Goal: Find specific page/section: Find specific page/section

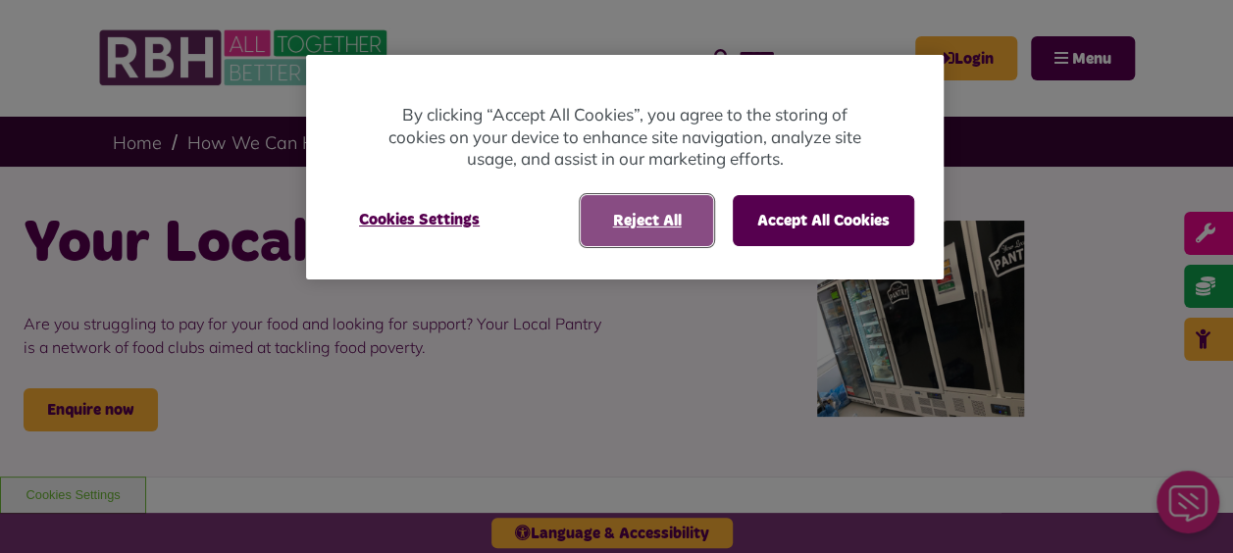
click at [641, 222] on button "Reject All" at bounding box center [647, 220] width 132 height 51
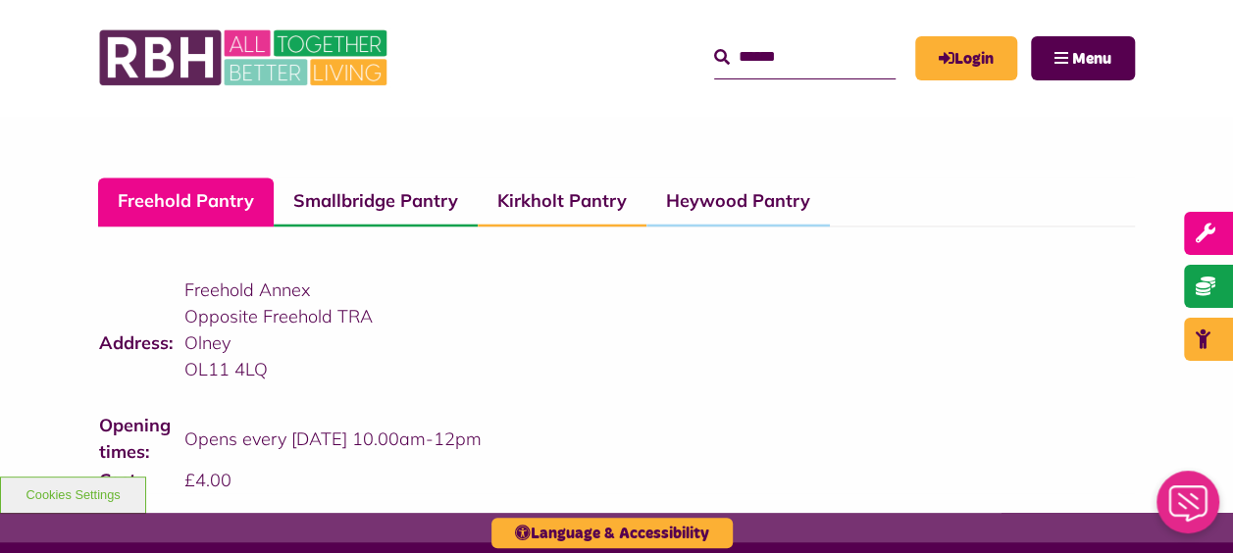
scroll to position [1374, 0]
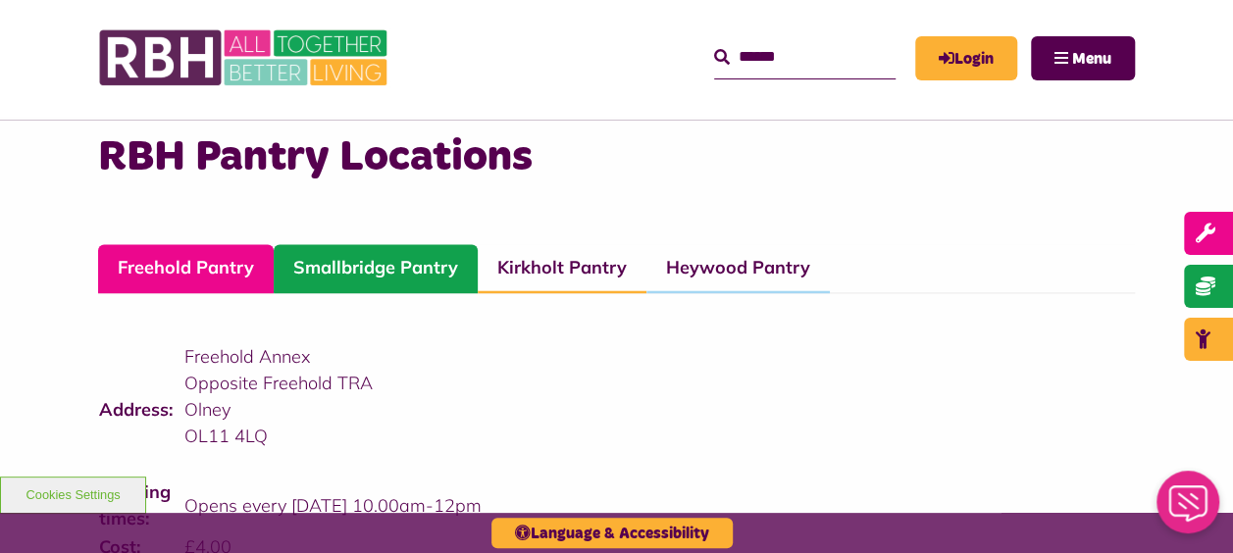
click at [432, 268] on link "Smallbridge Pantry" at bounding box center [376, 268] width 204 height 49
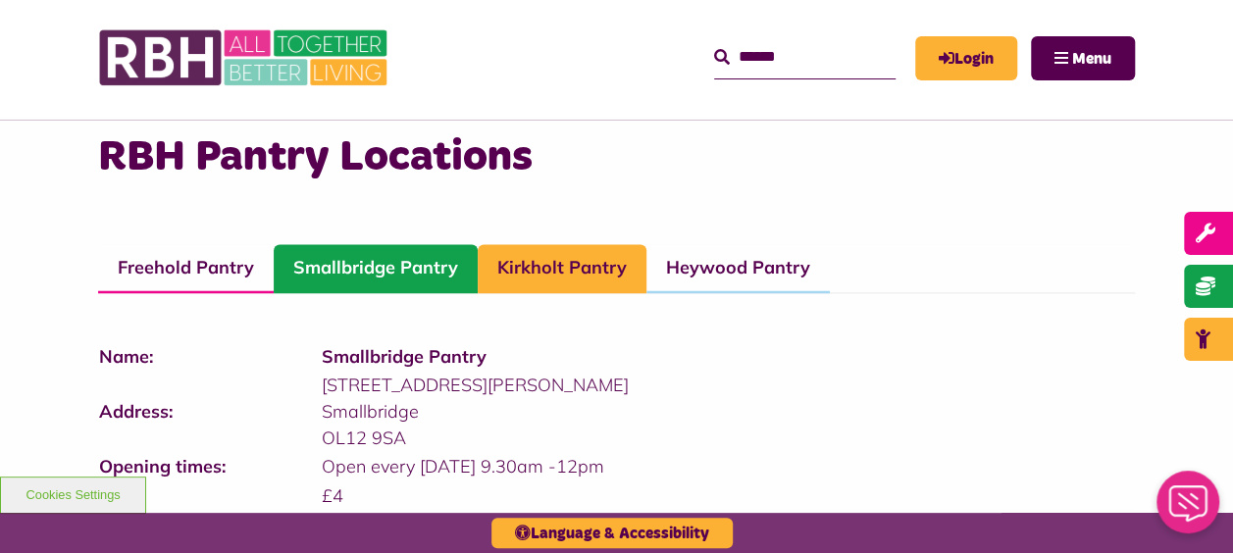
click at [623, 271] on link "Kirkholt Pantry" at bounding box center [562, 268] width 169 height 49
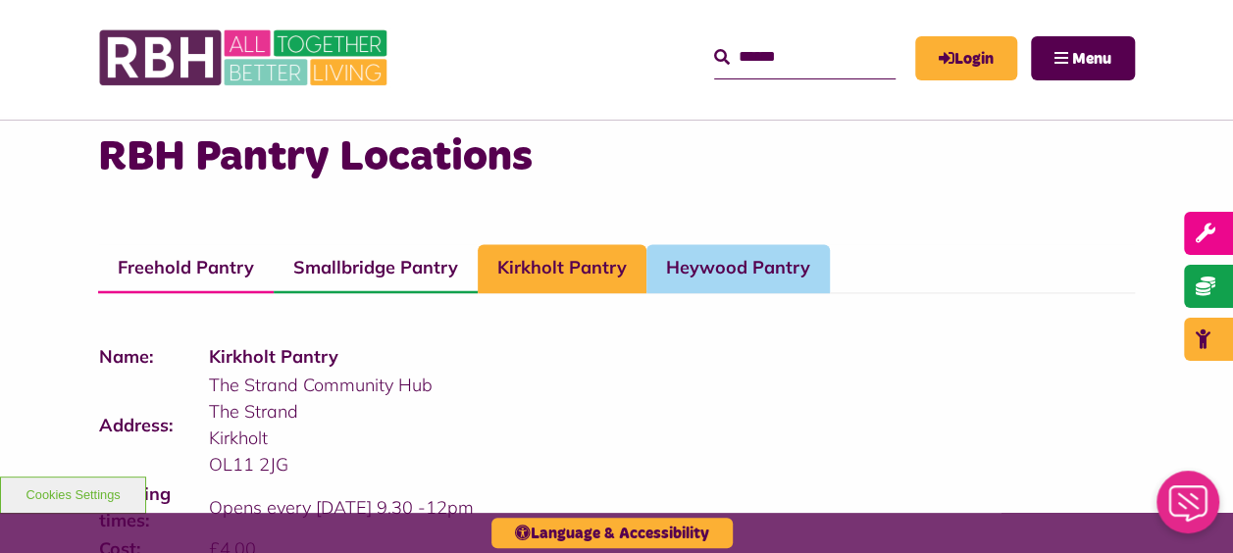
click at [736, 261] on link "Heywood Pantry" at bounding box center [738, 268] width 183 height 49
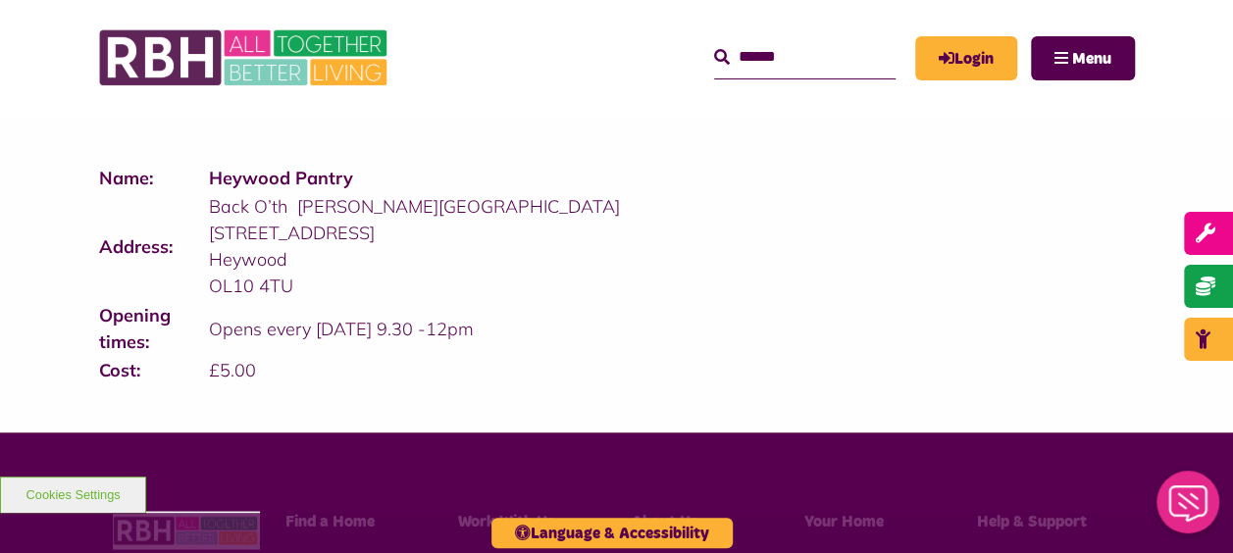
scroll to position [1668, 0]
